Goal: Task Accomplishment & Management: Manage account settings

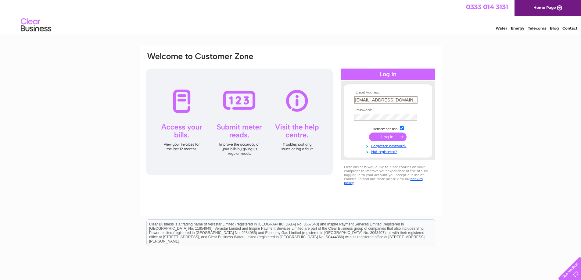
click at [409, 101] on input "pminvoices@ryden.co.uk" at bounding box center [385, 99] width 63 height 7
type input "sarah.hay@ryden.co.uk"
click at [393, 136] on input "submit" at bounding box center [388, 136] width 38 height 9
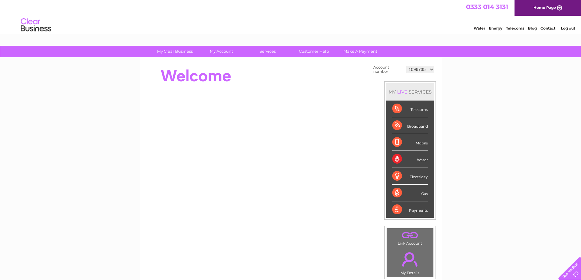
click at [431, 71] on select "1096735 1154346 30269441 30269442 30274622 30276229 30276259 30277236 30282377 …" at bounding box center [420, 69] width 28 height 7
select select "30277236"
click at [406, 66] on select "1096735 1154346 30269441 30269442 30274622 30276229 30276259 30277236 30282377 …" at bounding box center [420, 69] width 28 height 7
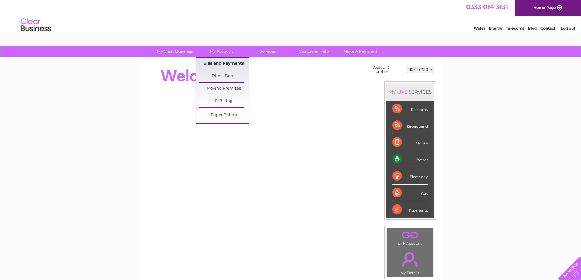
click at [225, 62] on link "Bills and Payments" at bounding box center [223, 64] width 50 height 12
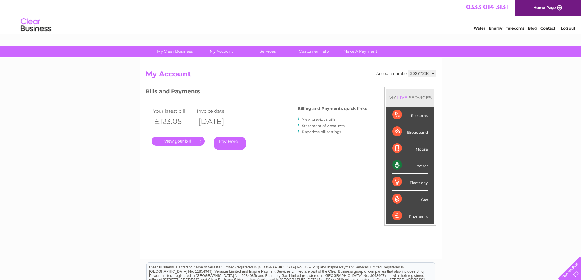
click at [177, 141] on link "." at bounding box center [178, 141] width 53 height 9
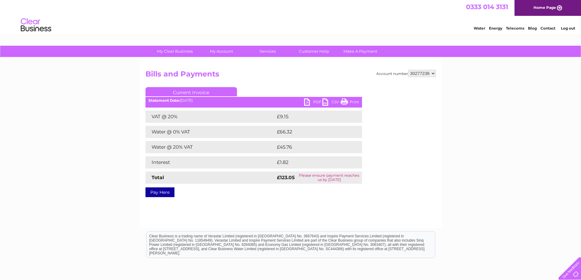
click at [310, 102] on link "PDF" at bounding box center [313, 102] width 18 height 9
click at [565, 28] on link "Log out" at bounding box center [568, 28] width 14 height 5
